Goal: Use online tool/utility: Utilize a website feature to perform a specific function

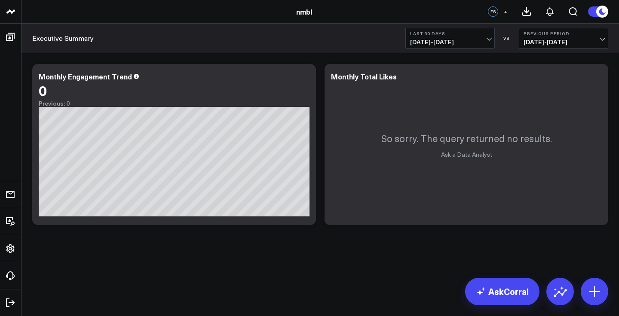
click at [593, 11] on button at bounding box center [598, 11] width 21 height 11
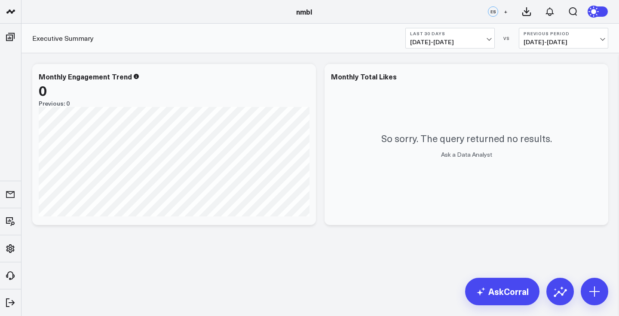
click at [593, 11] on icon at bounding box center [595, 11] width 6 height 6
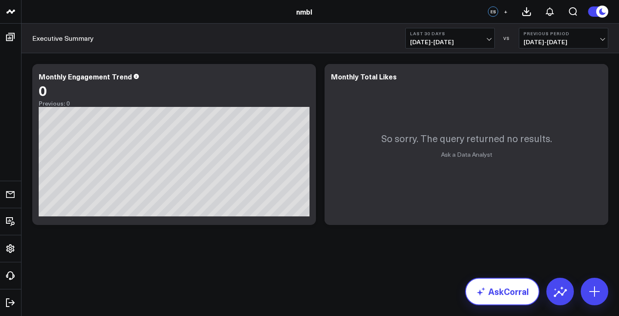
click at [505, 293] on link "AskCorral" at bounding box center [502, 292] width 74 height 28
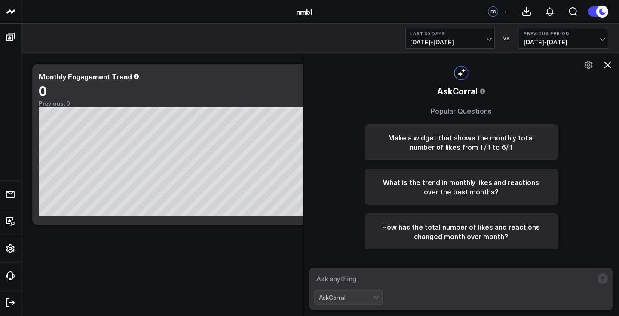
click at [397, 282] on textarea at bounding box center [453, 278] width 279 height 15
type textarea "make a widget that shows"
click at [609, 65] on icon at bounding box center [607, 65] width 10 height 10
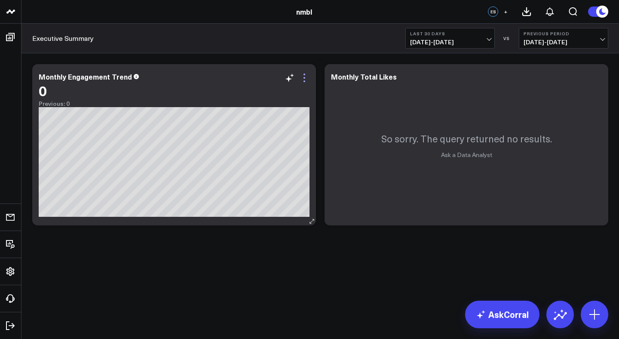
click at [307, 81] on icon at bounding box center [304, 78] width 10 height 10
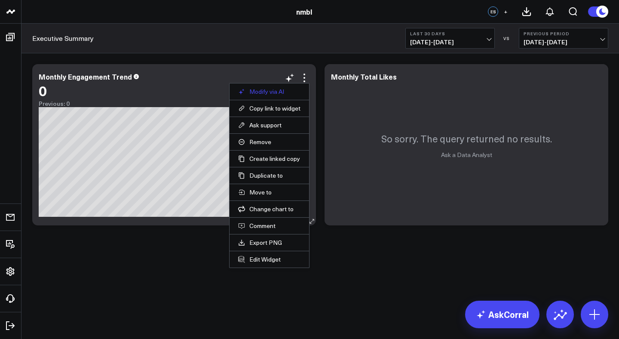
click at [285, 95] on button "Modify via AI" at bounding box center [269, 92] width 62 height 8
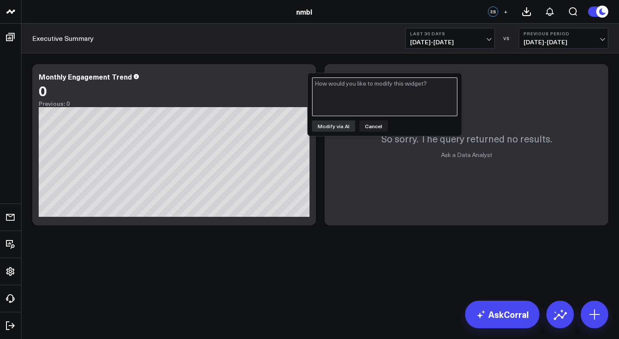
click at [364, 101] on textarea at bounding box center [384, 96] width 145 height 39
click at [363, 124] on button "Cancel" at bounding box center [373, 125] width 28 height 11
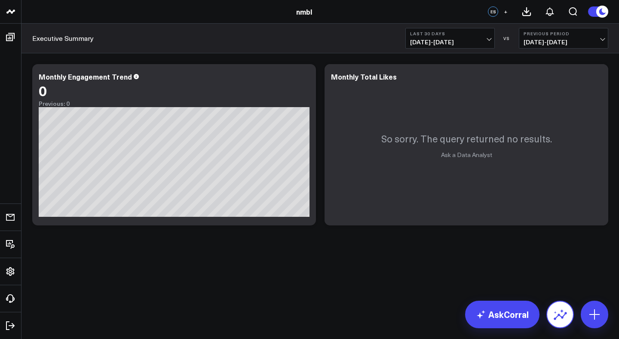
click at [568, 316] on button at bounding box center [560, 315] width 28 height 28
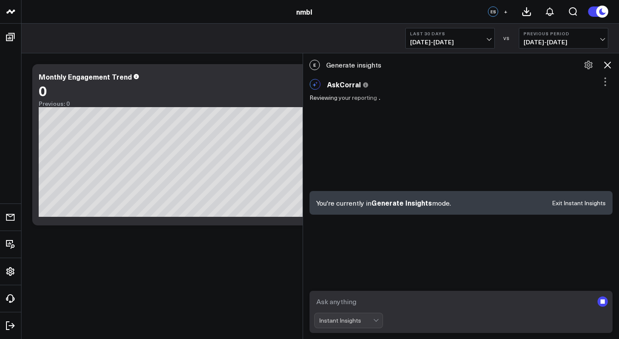
click at [607, 66] on icon at bounding box center [607, 65] width 10 height 10
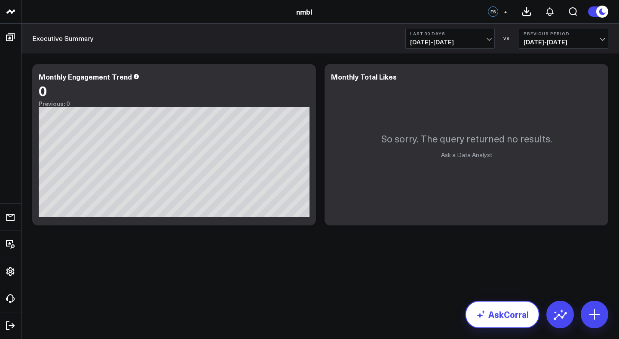
click at [533, 312] on link "AskCorral" at bounding box center [502, 315] width 74 height 28
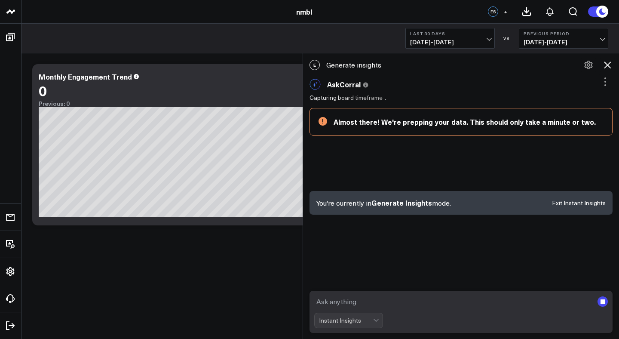
click at [607, 66] on icon at bounding box center [607, 64] width 7 height 7
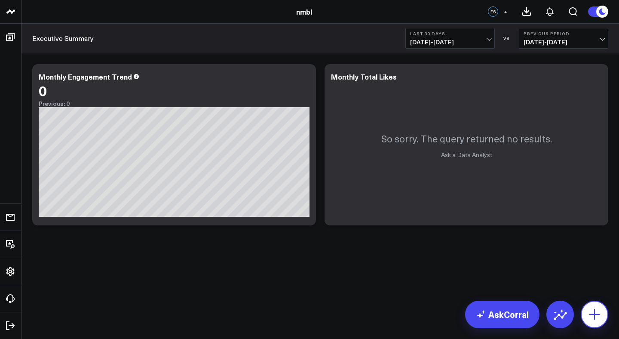
click at [594, 309] on icon at bounding box center [595, 314] width 14 height 14
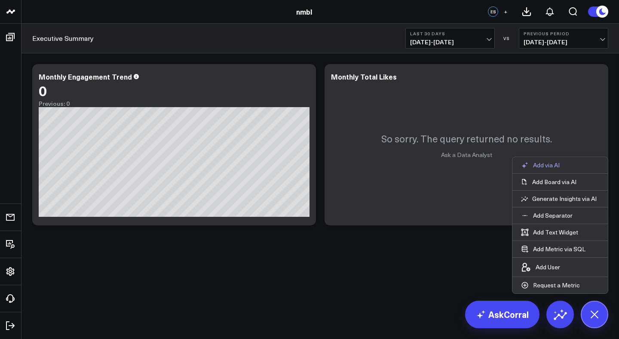
click at [567, 166] on button "Add via AI" at bounding box center [540, 165] width 56 height 16
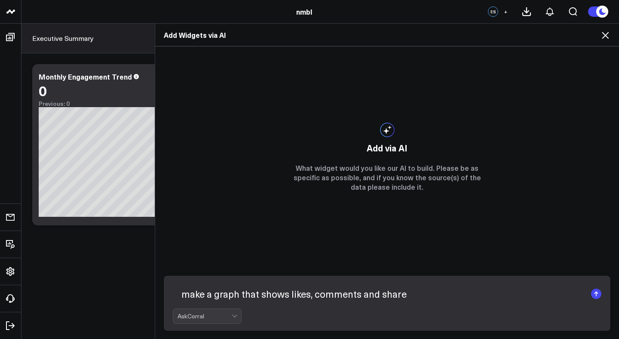
type textarea "make a graph that shows likes, comments and shares"
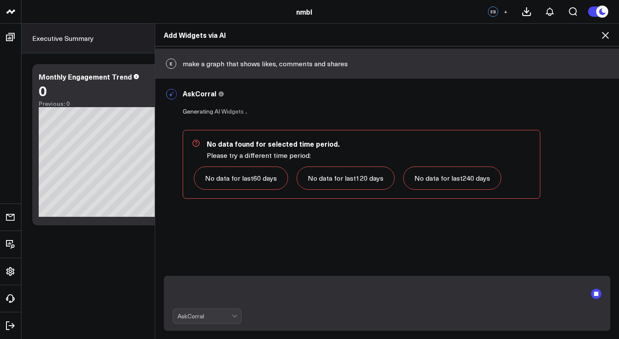
click at [255, 175] on link "No data for last 60 days" at bounding box center [241, 177] width 94 height 23
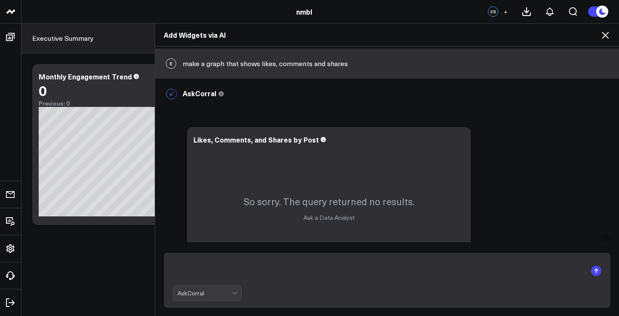
click at [610, 34] on icon at bounding box center [605, 35] width 10 height 10
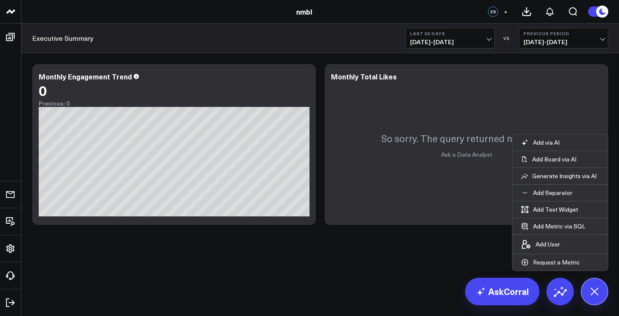
click at [401, 281] on body "nmbl nmbl ES + Executive Summary Last 30 Days [DATE] - [DATE] VS Previous Perio…" at bounding box center [309, 158] width 619 height 316
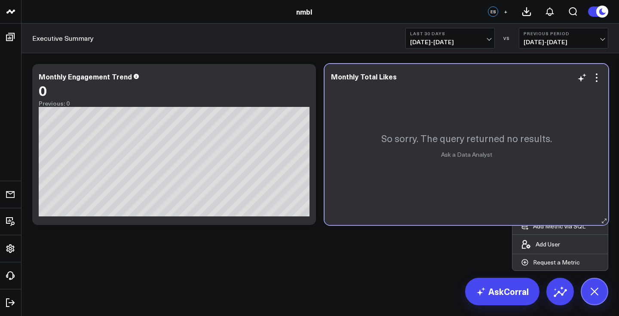
click at [492, 132] on p "So sorry. The query returned no results." at bounding box center [466, 138] width 171 height 13
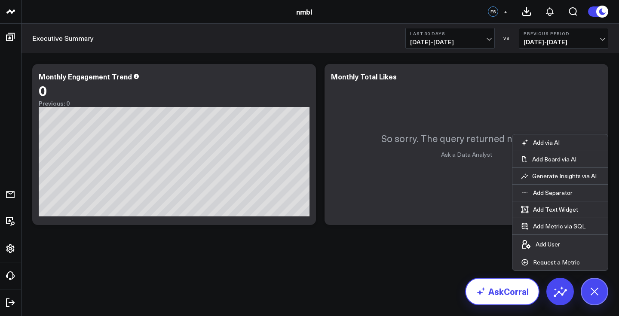
click at [503, 294] on link "AskCorral" at bounding box center [502, 292] width 74 height 28
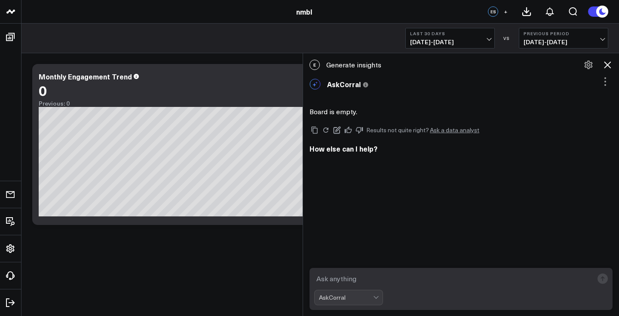
click at [435, 182] on div "E Generate insights AskCorral This feature is experimental, yet powerful. Alway…" at bounding box center [461, 121] width 316 height 133
click at [344, 273] on textarea at bounding box center [453, 278] width 279 height 15
type textarea "x"
click at [597, 13] on circle at bounding box center [602, 12] width 12 height 12
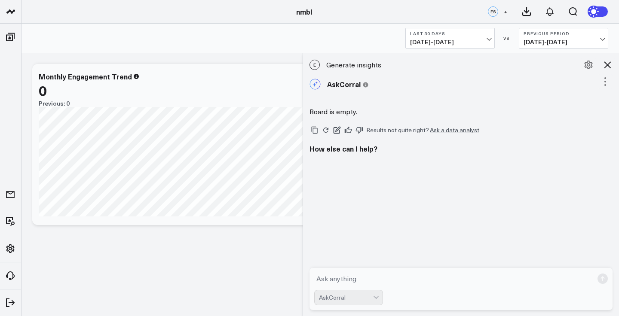
click at [150, 62] on div "Modify via AI Copy link to widget Ask support Remove Create linked copy Executi…" at bounding box center [320, 145] width 585 height 170
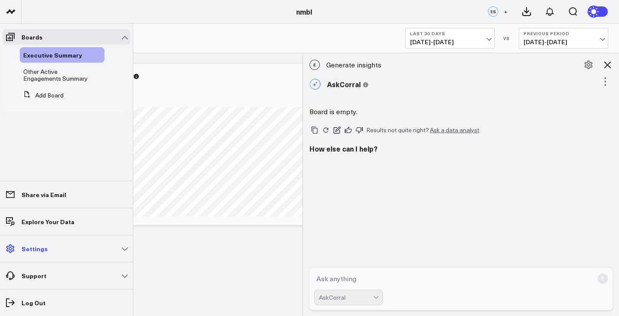
click at [69, 252] on link "Settings" at bounding box center [67, 248] width 128 height 15
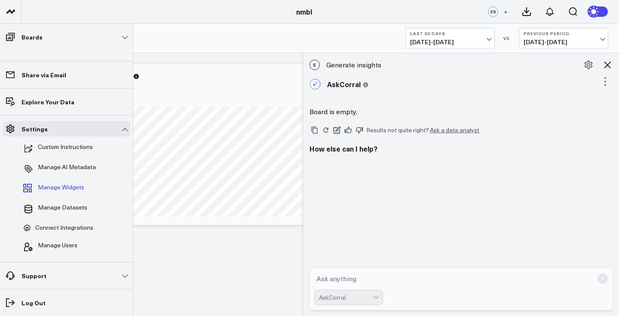
click at [80, 189] on span "Manage Widgets" at bounding box center [61, 189] width 46 height 10
